Goal: Information Seeking & Learning: Learn about a topic

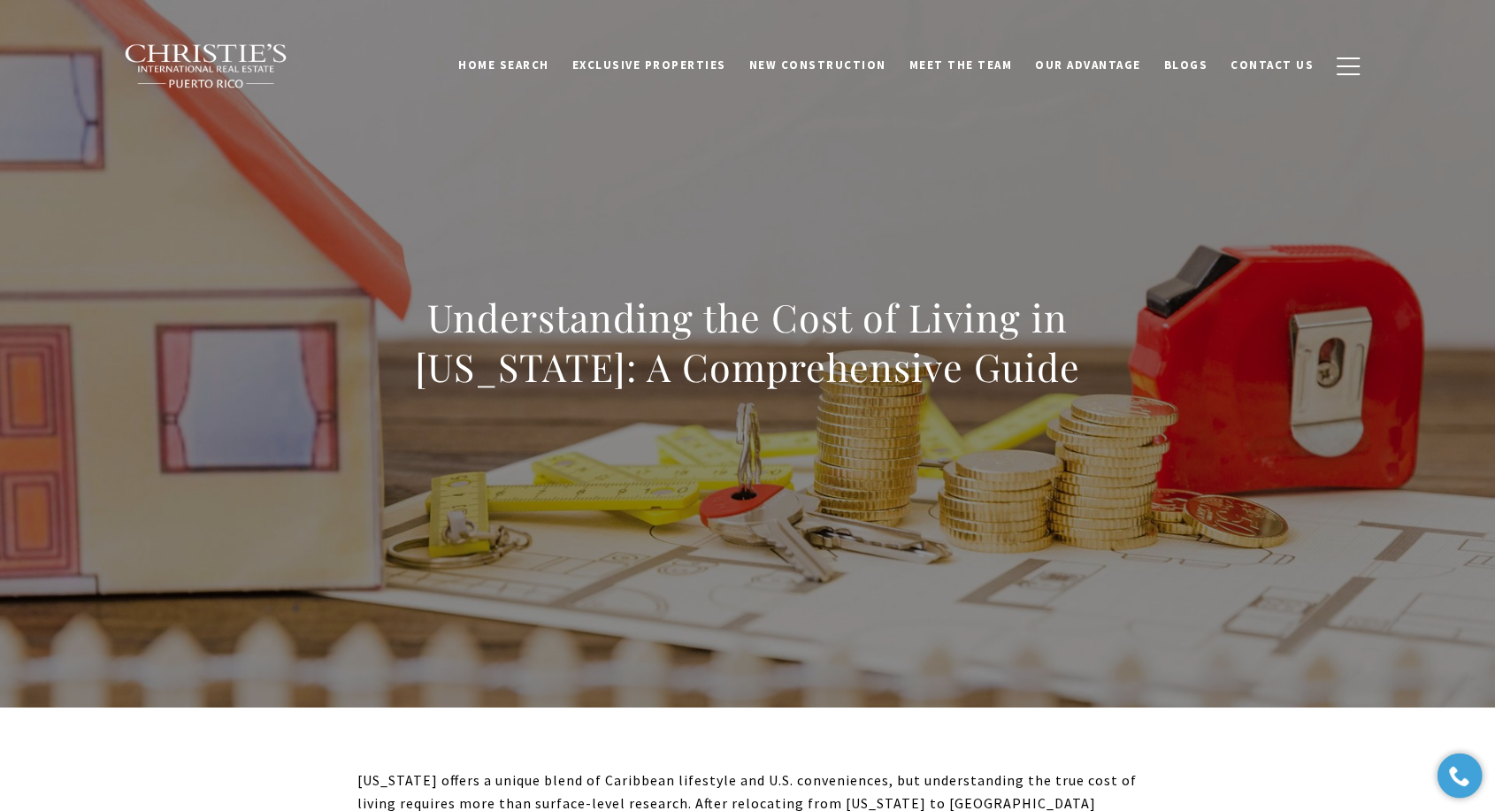
click at [554, 357] on h1 "Understanding the Cost of Living in Puerto Rico: A Comprehensive Guide" at bounding box center [747, 342] width 780 height 99
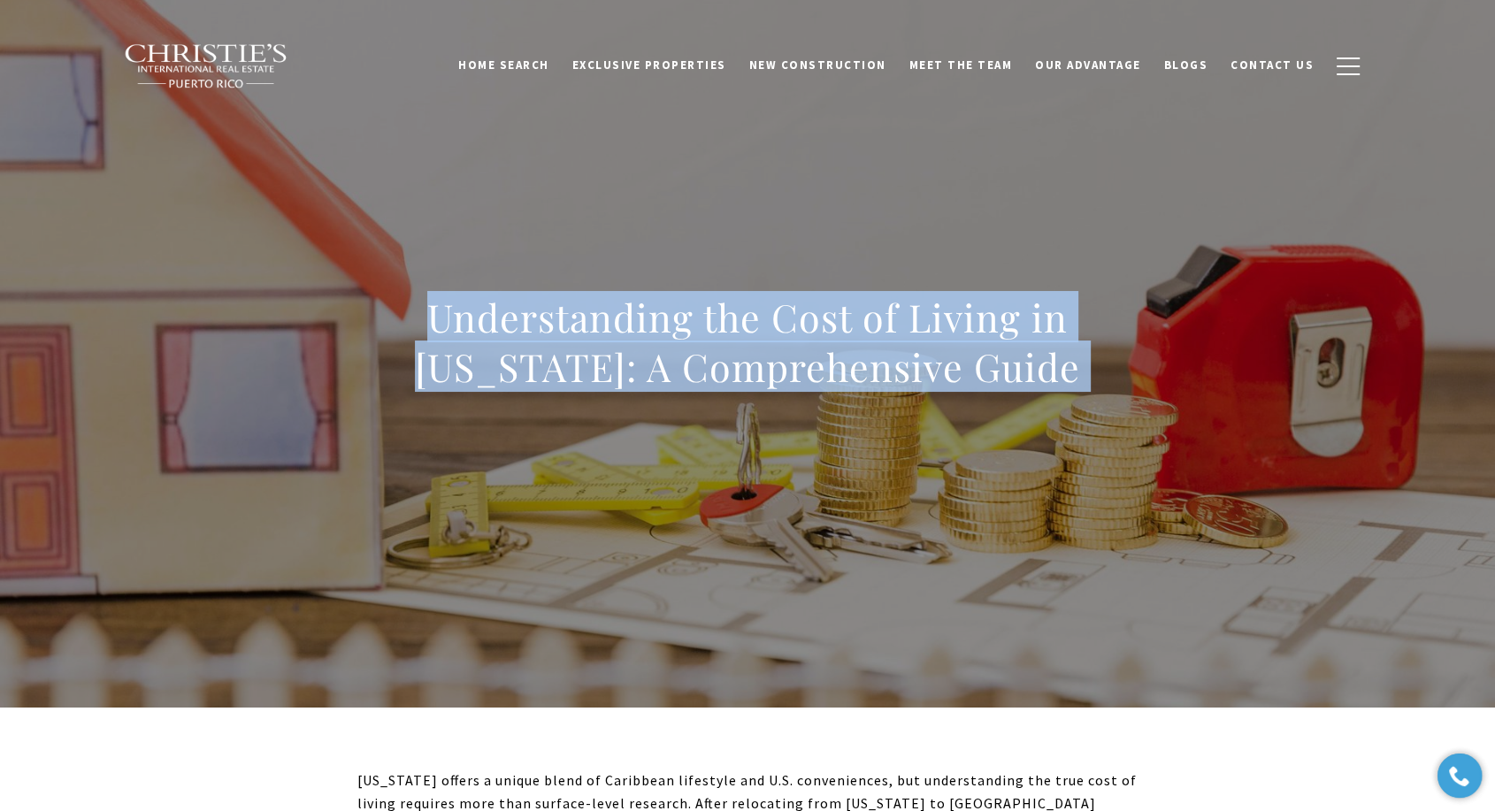
click at [554, 357] on h1 "Understanding the Cost of Living in Puerto Rico: A Comprehensive Guide" at bounding box center [747, 342] width 780 height 99
copy body "Understanding the Cost of Living in Puerto Rico: A Comprehensive Guide"
